Goal: Information Seeking & Learning: Learn about a topic

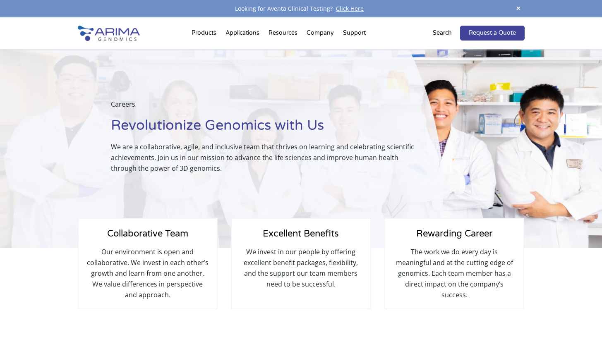
click at [121, 33] on img at bounding box center [109, 33] width 62 height 15
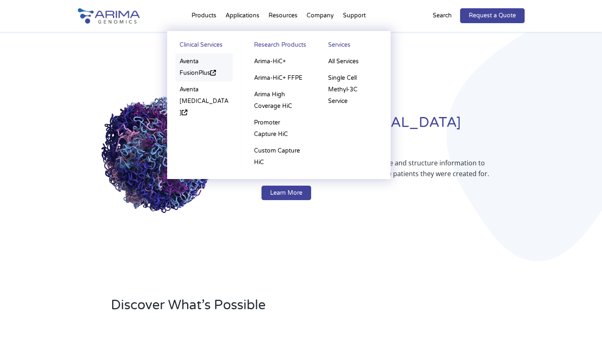
click at [196, 67] on link "Aventa FusionPlus" at bounding box center [204, 67] width 58 height 28
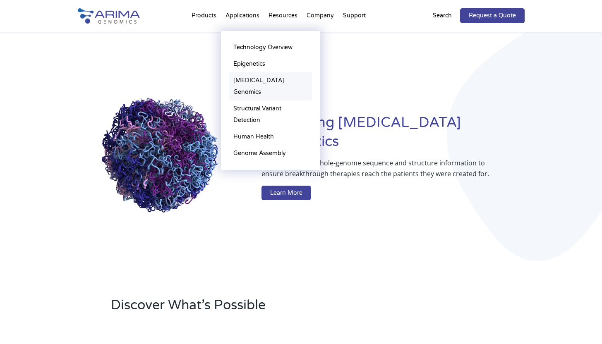
click at [249, 80] on link "[MEDICAL_DATA] Genomics" at bounding box center [270, 86] width 83 height 28
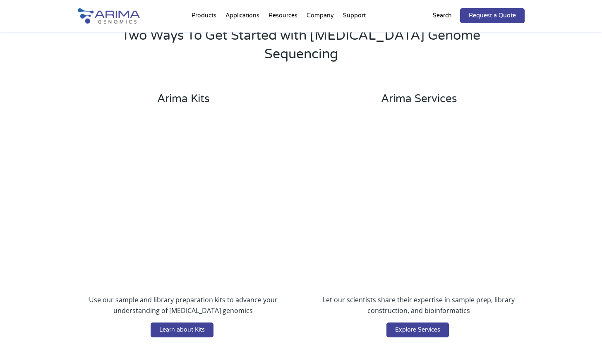
scroll to position [1637, 0]
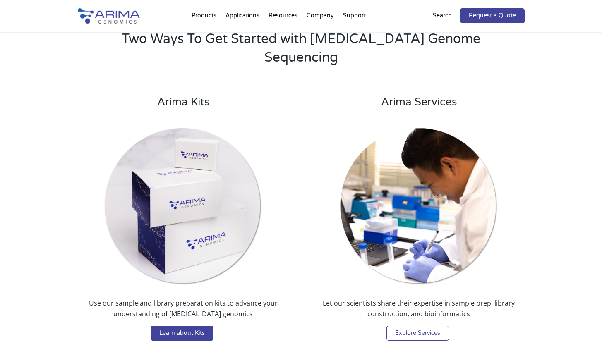
click at [426, 326] on link "Explore Services" at bounding box center [417, 333] width 62 height 15
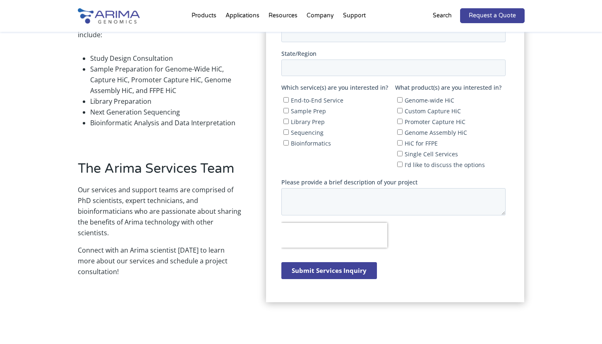
scroll to position [300, 0]
click at [110, 123] on li "Bioinformatic Analysis and Data Interpretation" at bounding box center [165, 122] width 151 height 11
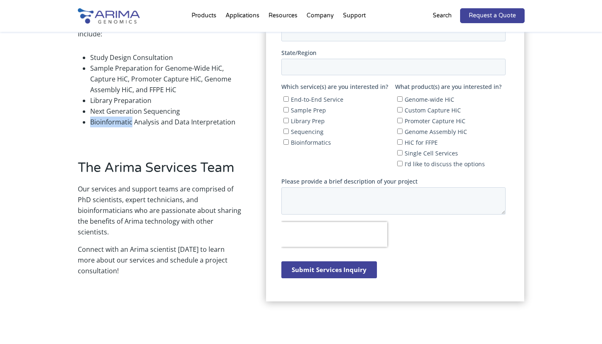
click at [110, 123] on li "Bioinformatic Analysis and Data Interpretation" at bounding box center [165, 122] width 151 height 11
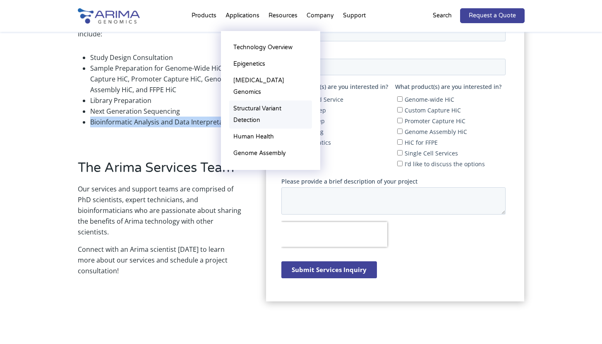
click at [255, 101] on link "Structural Variant Detection" at bounding box center [270, 115] width 83 height 28
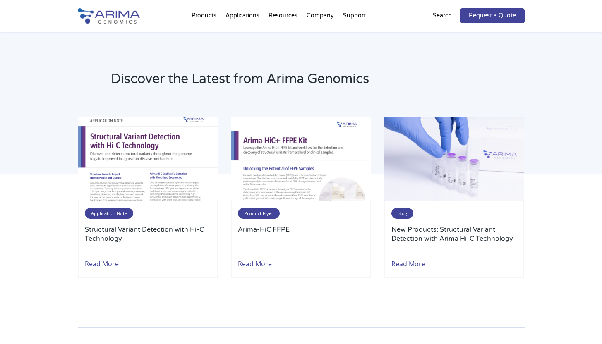
scroll to position [1783, 0]
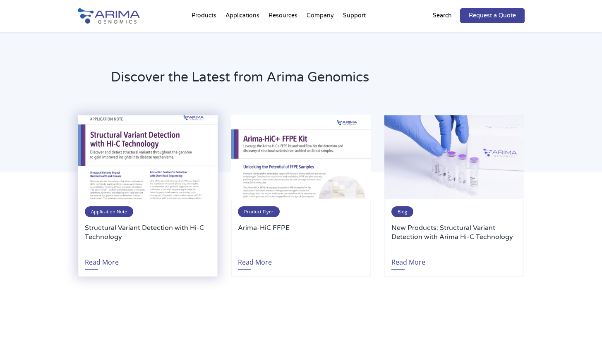
click at [169, 231] on h3 "Structural Variant Detection with Hi-C Technology" at bounding box center [148, 236] width 126 height 27
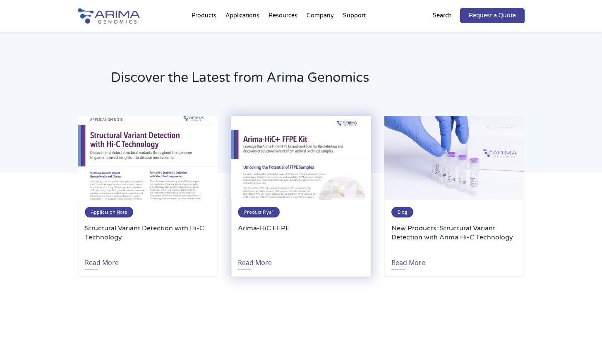
click at [283, 231] on h3 "Arima-HiC FFPE" at bounding box center [301, 237] width 126 height 27
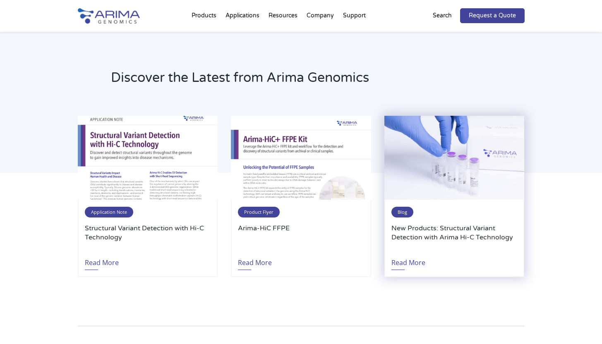
click at [442, 185] on img at bounding box center [454, 158] width 140 height 84
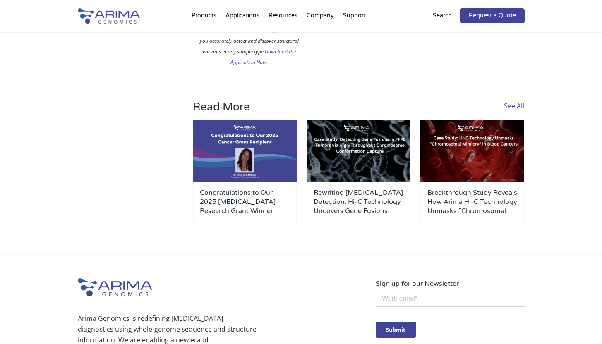
scroll to position [1272, 0]
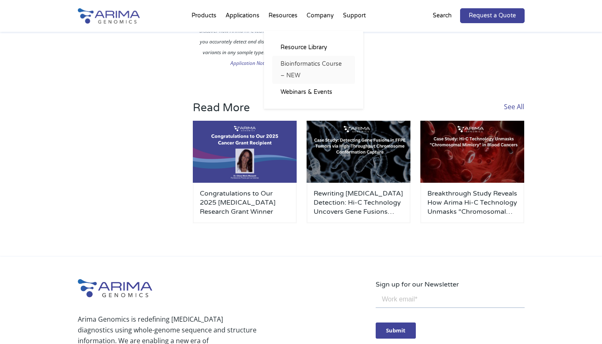
click at [304, 64] on link "Bioinformatics Course – NEW" at bounding box center [313, 70] width 83 height 28
click at [326, 67] on link "Careers" at bounding box center [351, 64] width 83 height 17
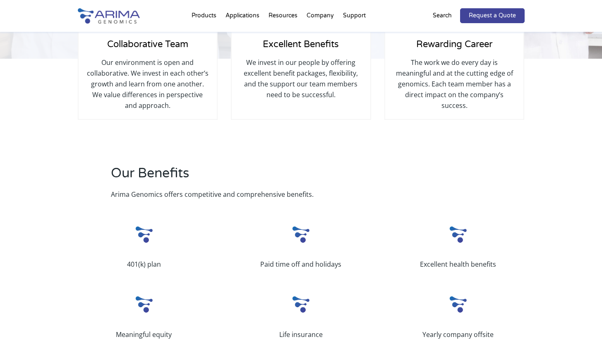
scroll to position [172, 0]
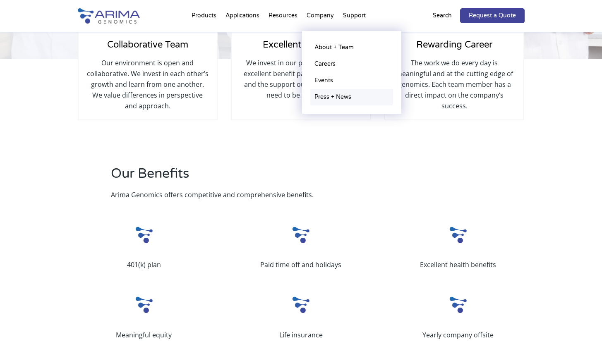
click at [331, 97] on link "Press + News" at bounding box center [351, 97] width 83 height 17
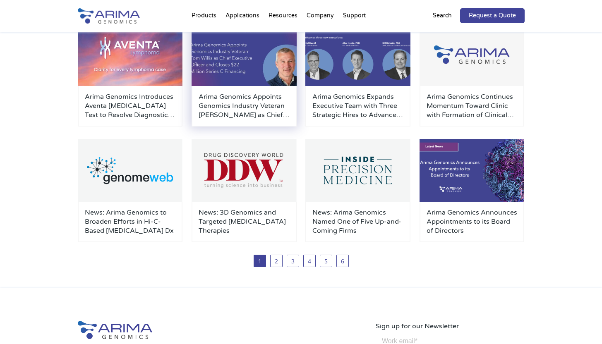
scroll to position [154, 0]
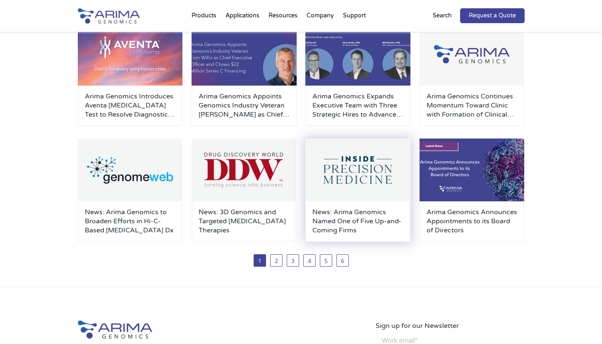
click at [354, 184] on img at bounding box center [357, 170] width 105 height 63
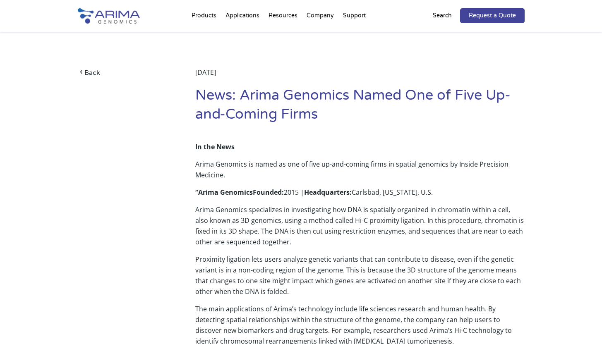
click at [216, 75] on div "[DATE]" at bounding box center [359, 76] width 329 height 19
click at [216, 75] on div "April 10, 2023" at bounding box center [359, 76] width 329 height 19
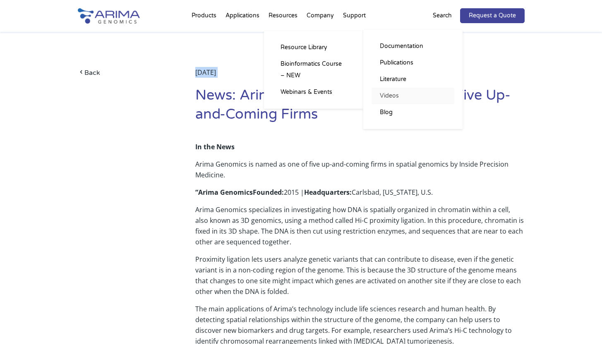
click at [397, 96] on link "Videos" at bounding box center [412, 96] width 83 height 17
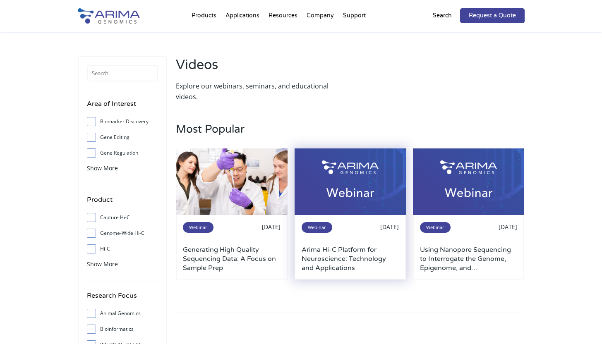
click at [355, 192] on img at bounding box center [351, 182] width 112 height 67
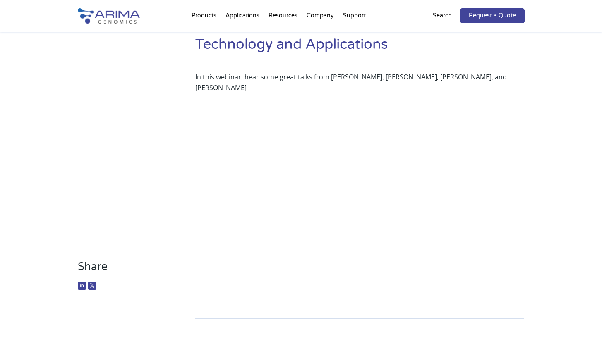
scroll to position [70, 0]
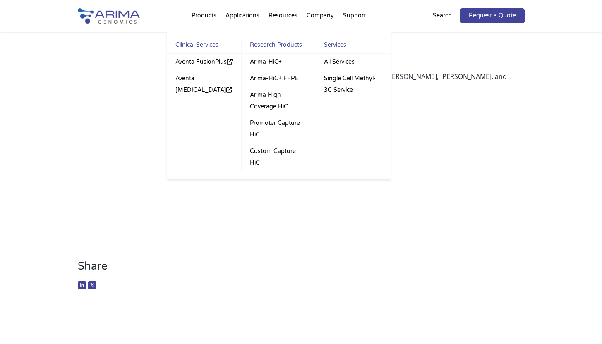
click at [210, 20] on li "Products Clinical Services Aventa FusionPlus Aventa [MEDICAL_DATA] Research Pro…" at bounding box center [204, 17] width 34 height 28
